Goal: Find specific page/section: Find specific page/section

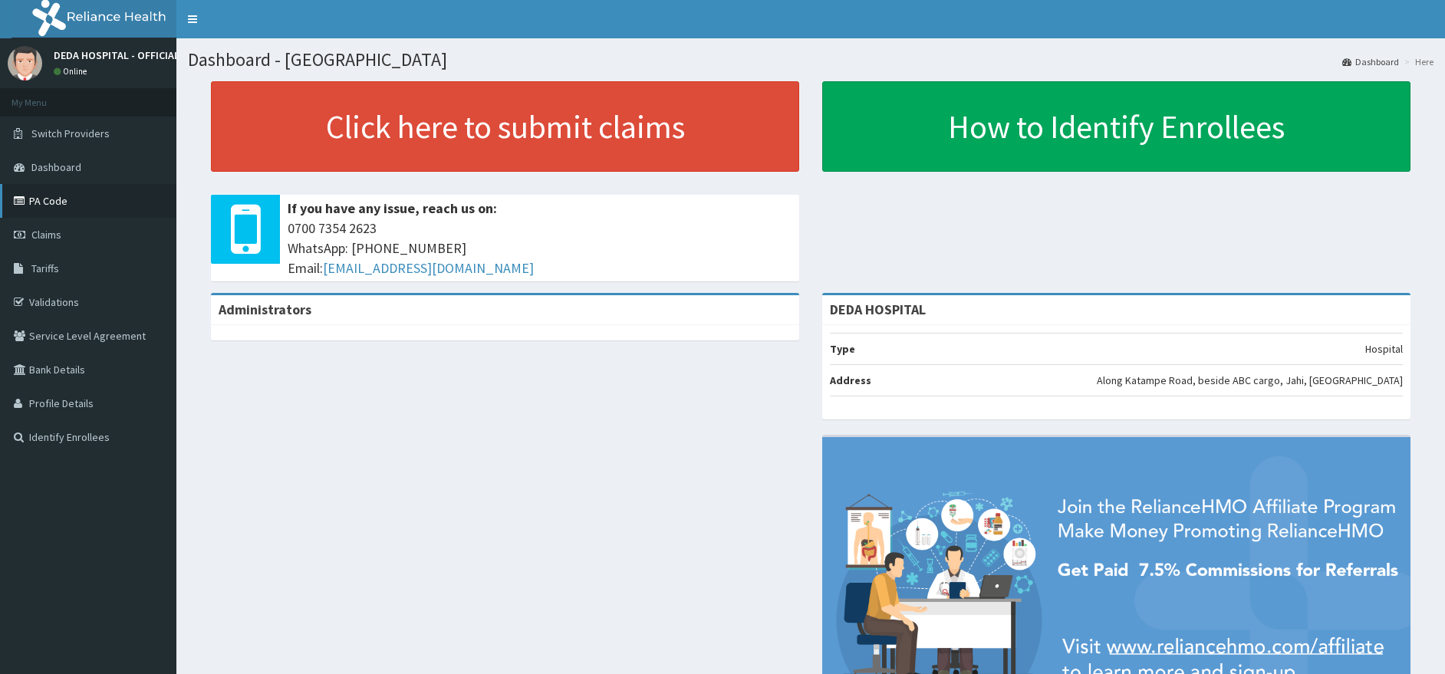
click at [42, 203] on link "PA Code" at bounding box center [88, 201] width 176 height 34
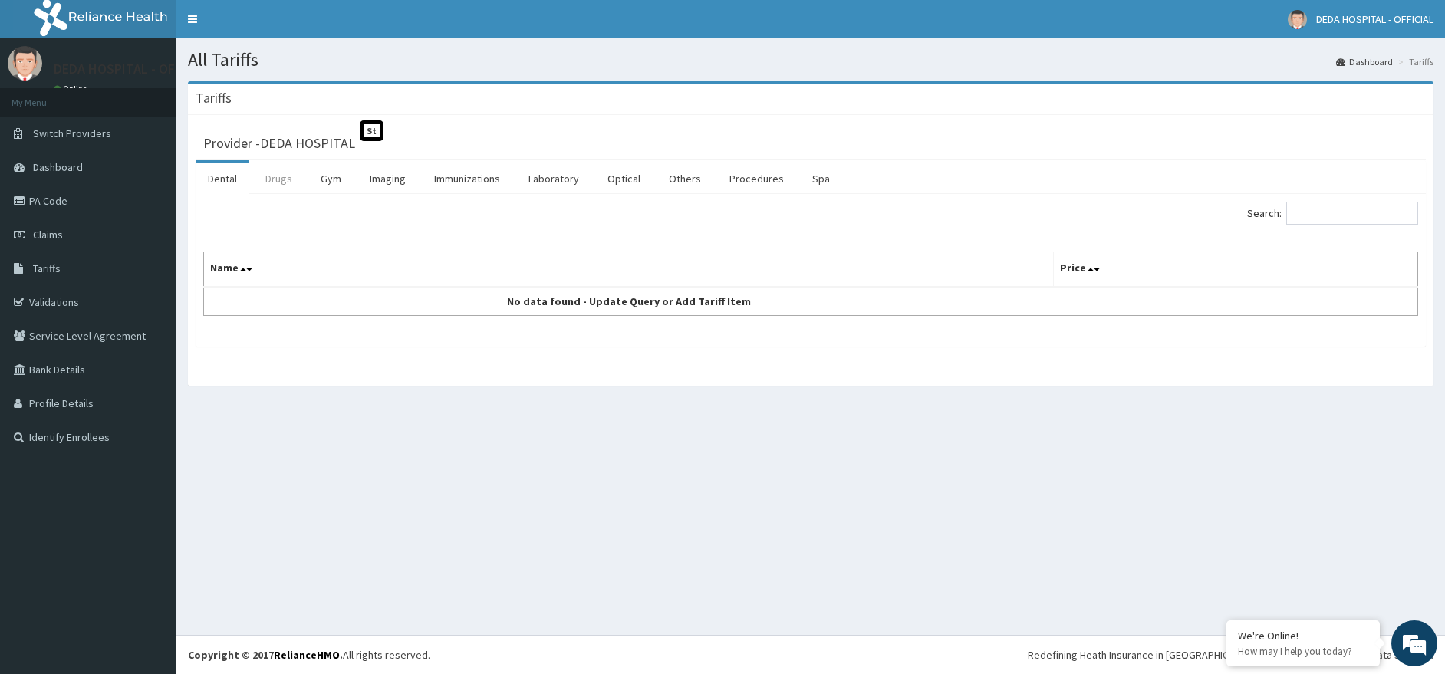
click at [294, 178] on link "Drugs" at bounding box center [278, 179] width 51 height 32
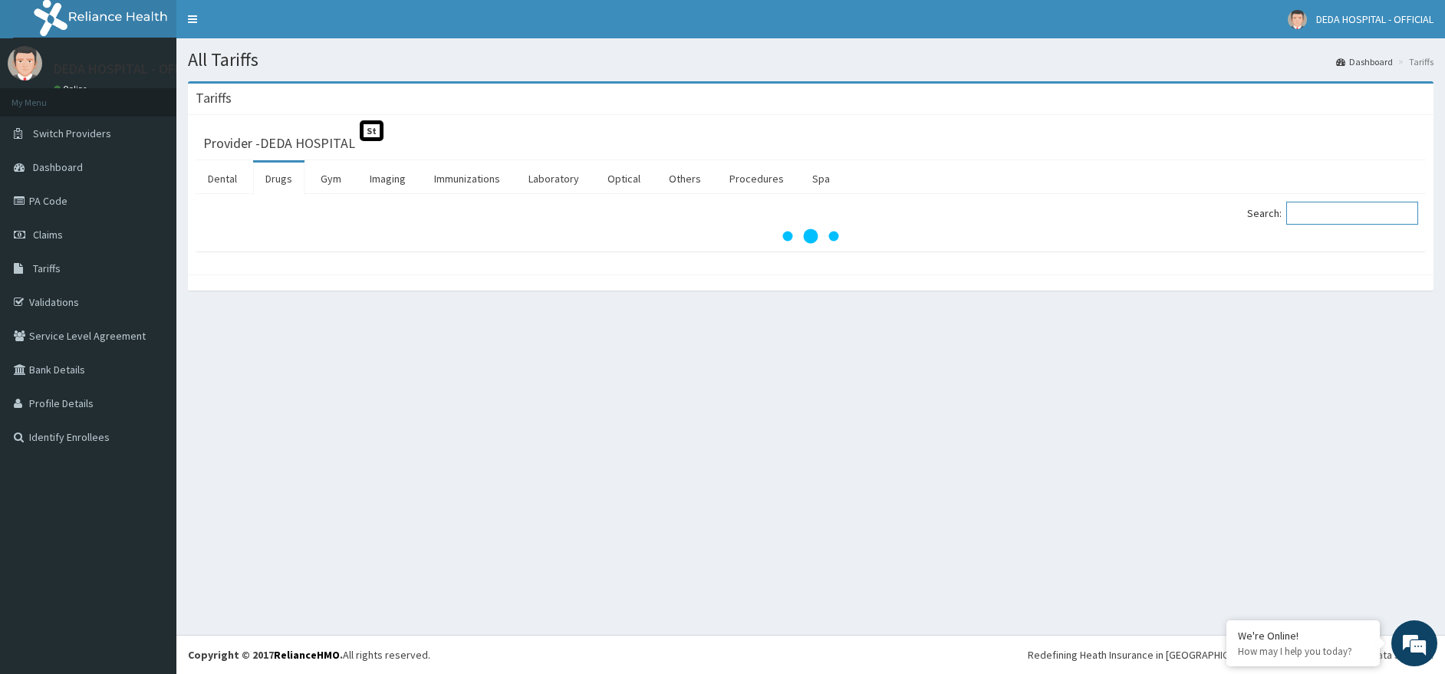
click at [1314, 216] on input "Search:" at bounding box center [1352, 213] width 132 height 23
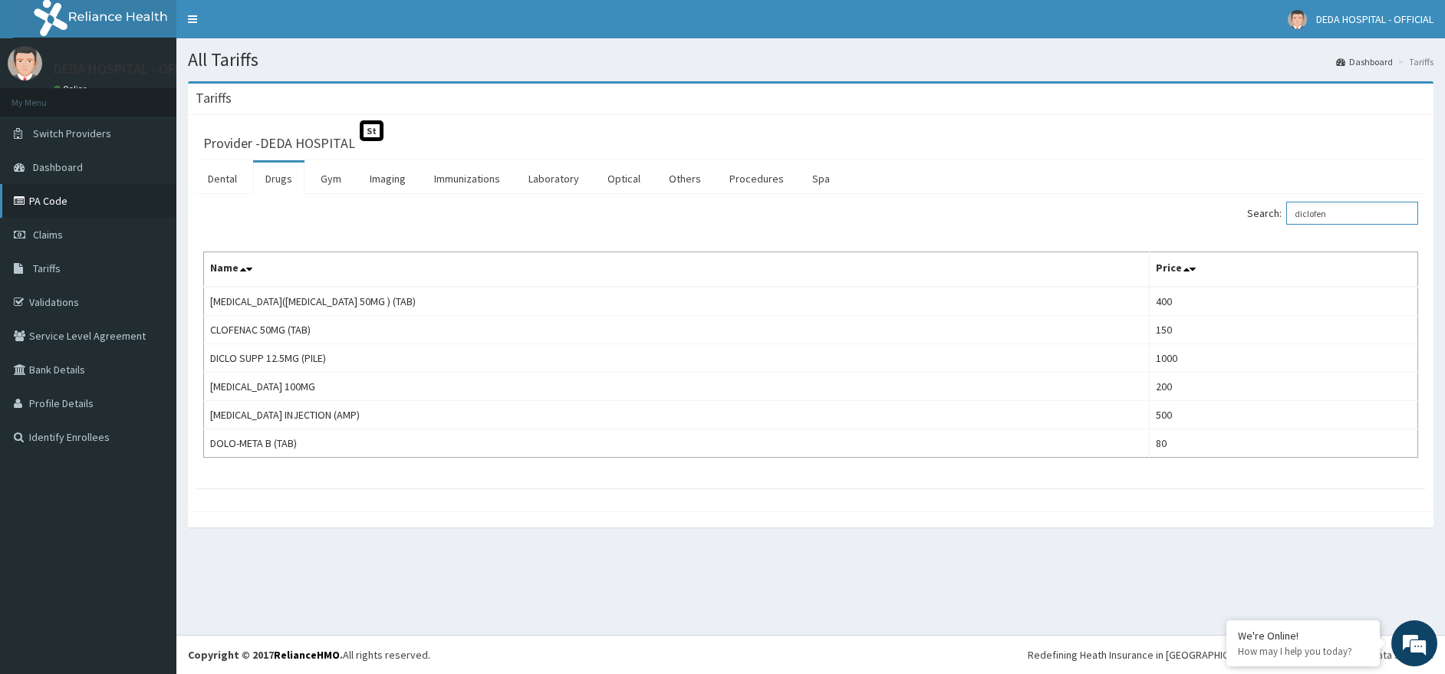
type input "diclofen"
click at [44, 203] on link "PA Code" at bounding box center [88, 201] width 176 height 34
